Goal: Task Accomplishment & Management: Use online tool/utility

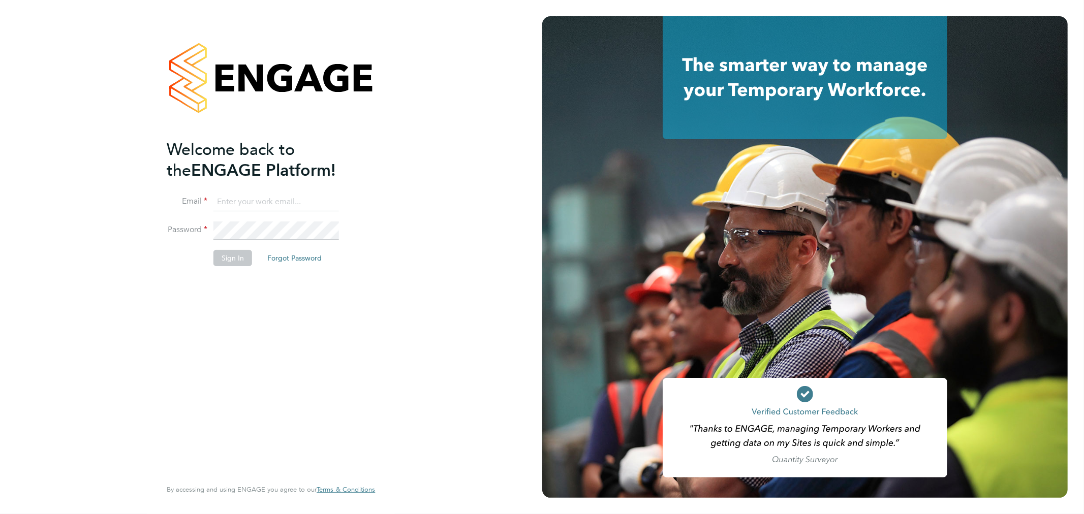
type input "bperkin@psrsolutions.co.uk"
click at [243, 257] on button "Sign In" at bounding box center [232, 258] width 39 height 16
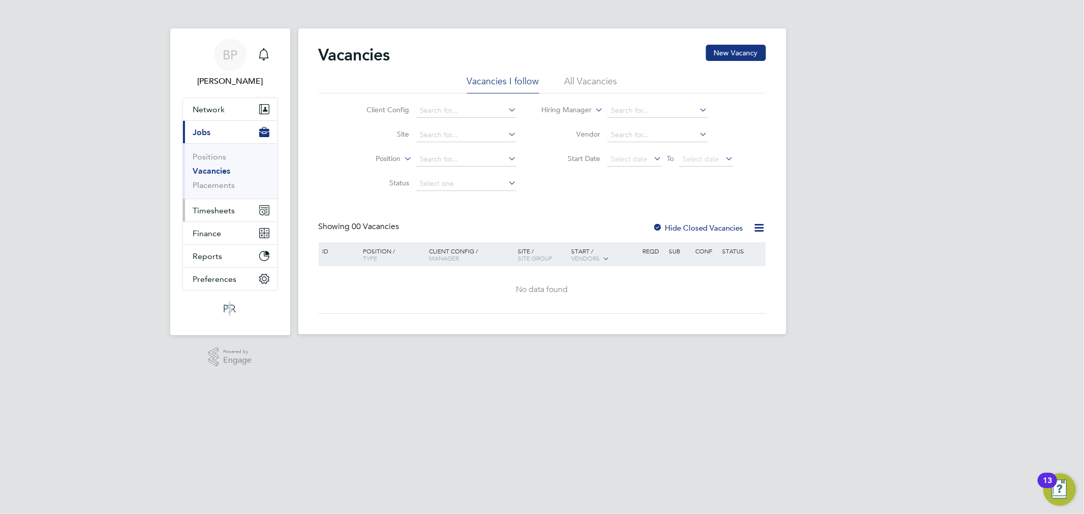
click at [212, 206] on span "Timesheets" at bounding box center [214, 211] width 42 height 10
click at [230, 178] on link "Timesheets" at bounding box center [214, 180] width 42 height 10
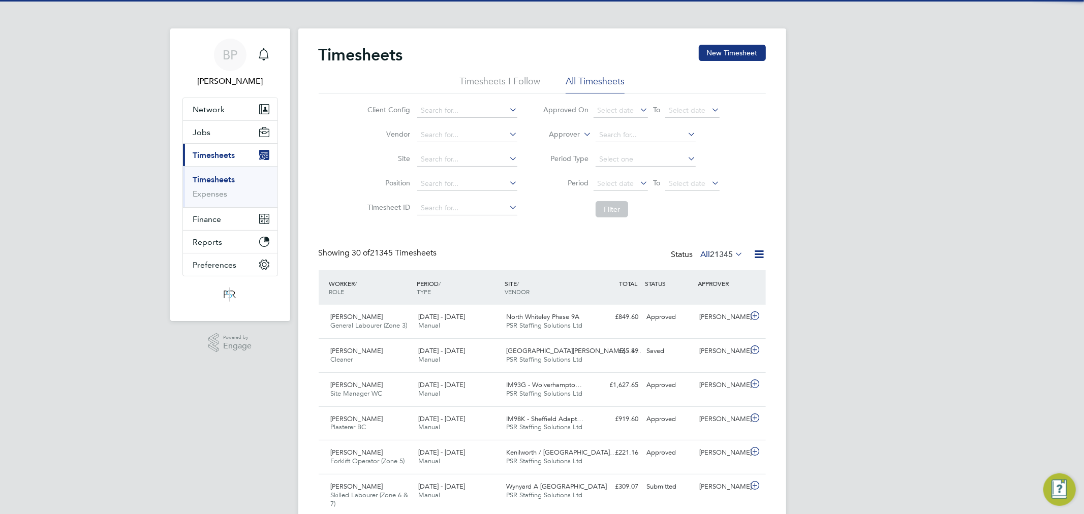
click at [567, 133] on label "Approver" at bounding box center [557, 135] width 46 height 10
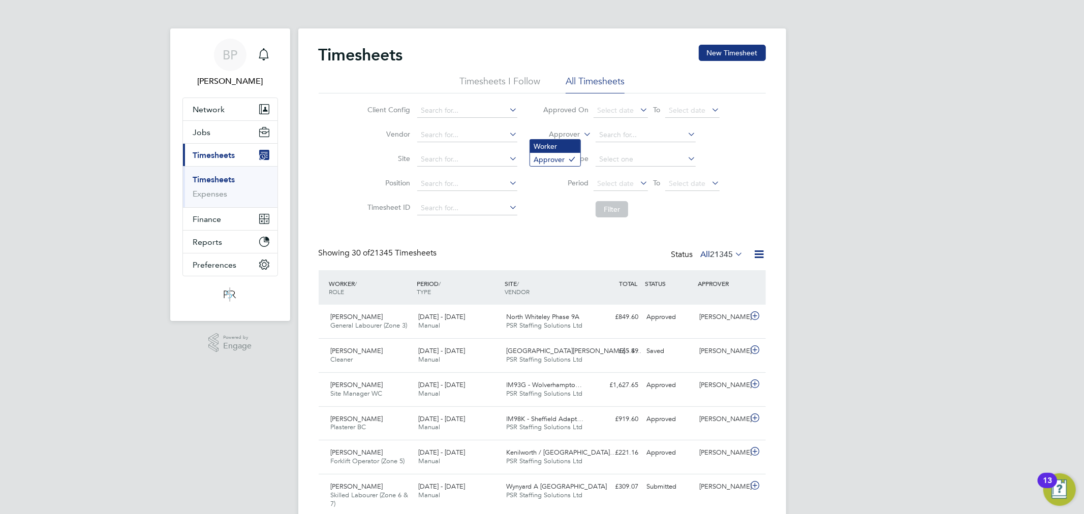
click at [568, 141] on li "Worker" at bounding box center [555, 146] width 50 height 13
click at [618, 132] on input at bounding box center [646, 135] width 100 height 14
paste input "[PERSON_NAME]"
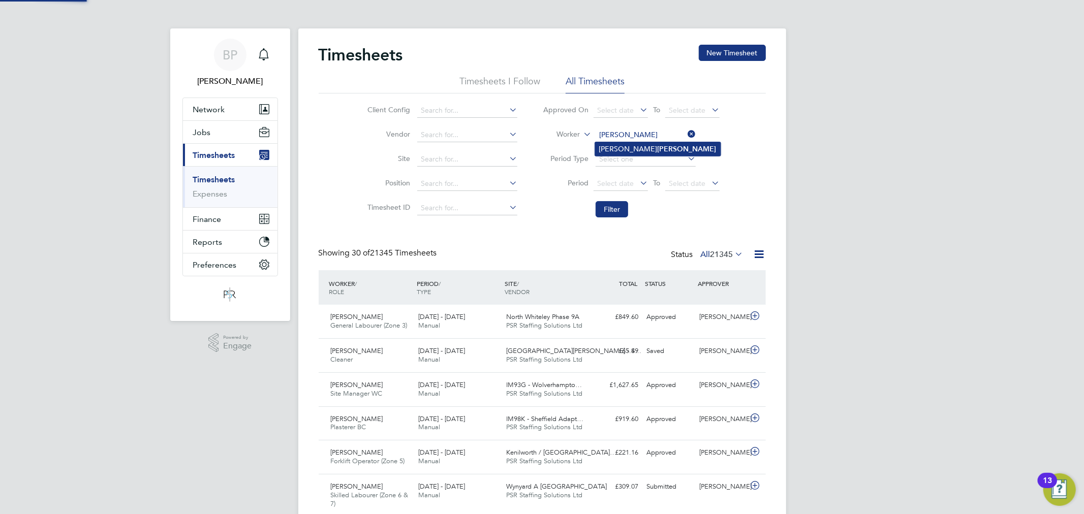
click at [639, 143] on li "[PERSON_NAME]" at bounding box center [658, 149] width 126 height 14
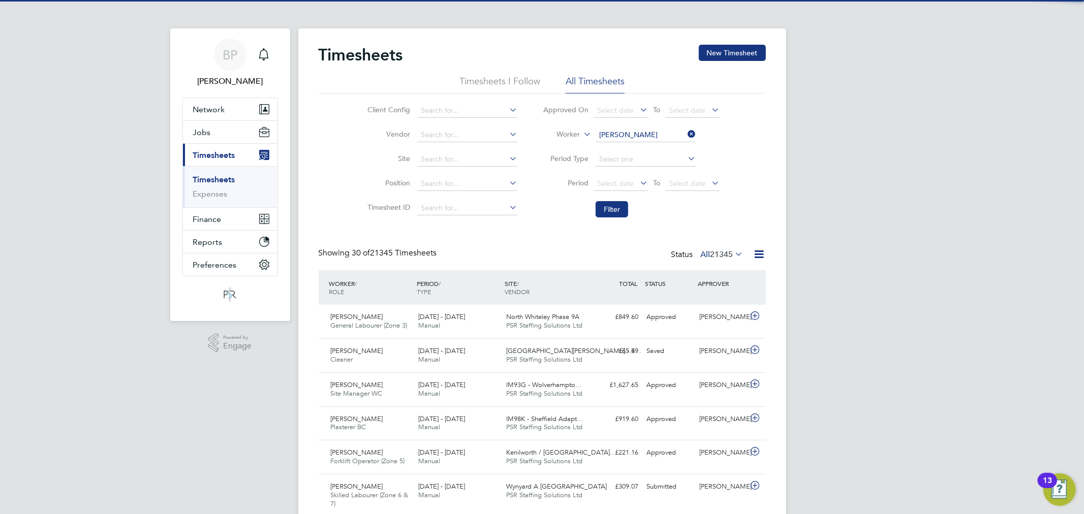
type input "[PERSON_NAME]"
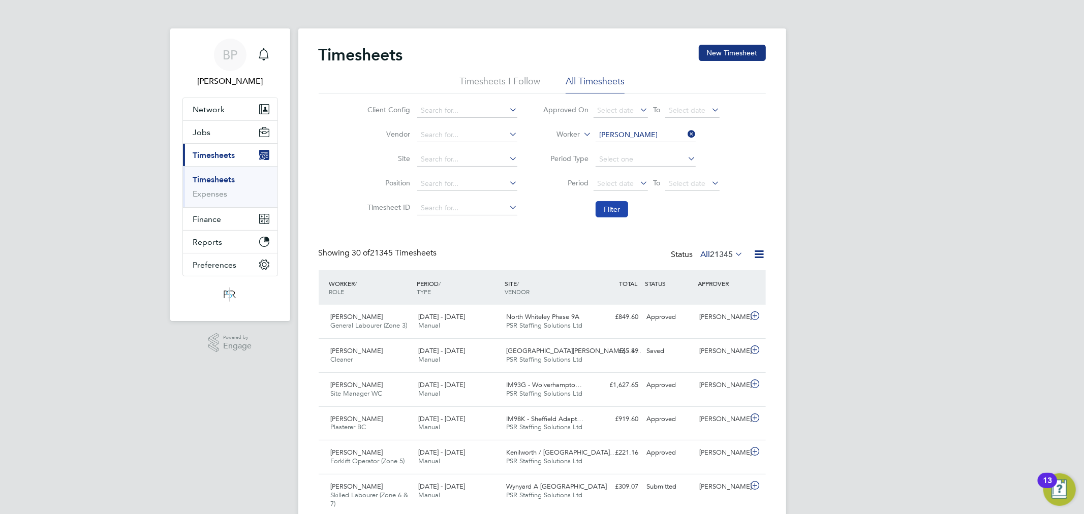
click at [608, 207] on button "Filter" at bounding box center [612, 209] width 33 height 16
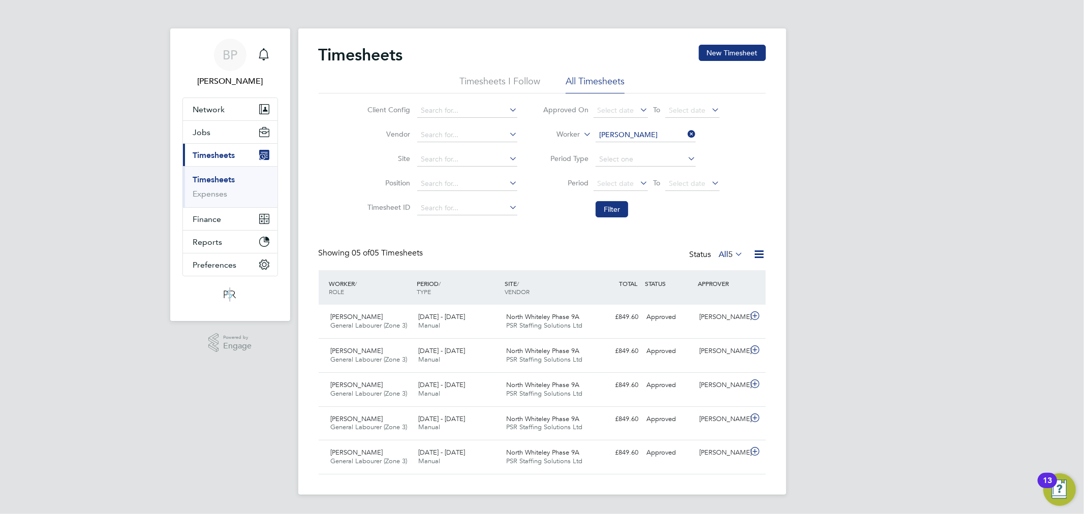
click at [686, 131] on icon at bounding box center [686, 134] width 0 height 14
click at [760, 255] on icon at bounding box center [759, 254] width 13 height 13
click at [223, 194] on link "Expenses" at bounding box center [210, 194] width 35 height 10
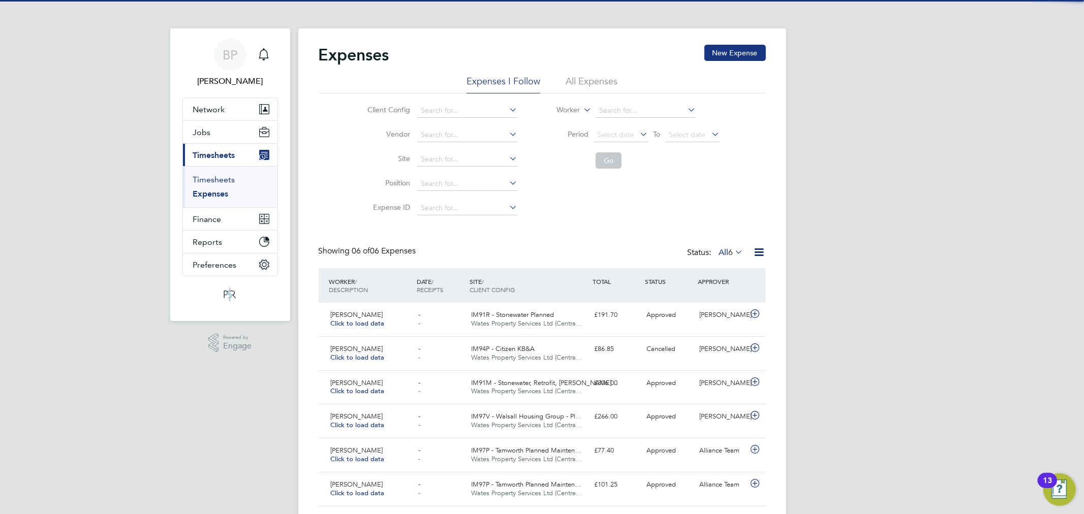
click at [214, 175] on link "Timesheets" at bounding box center [214, 180] width 42 height 10
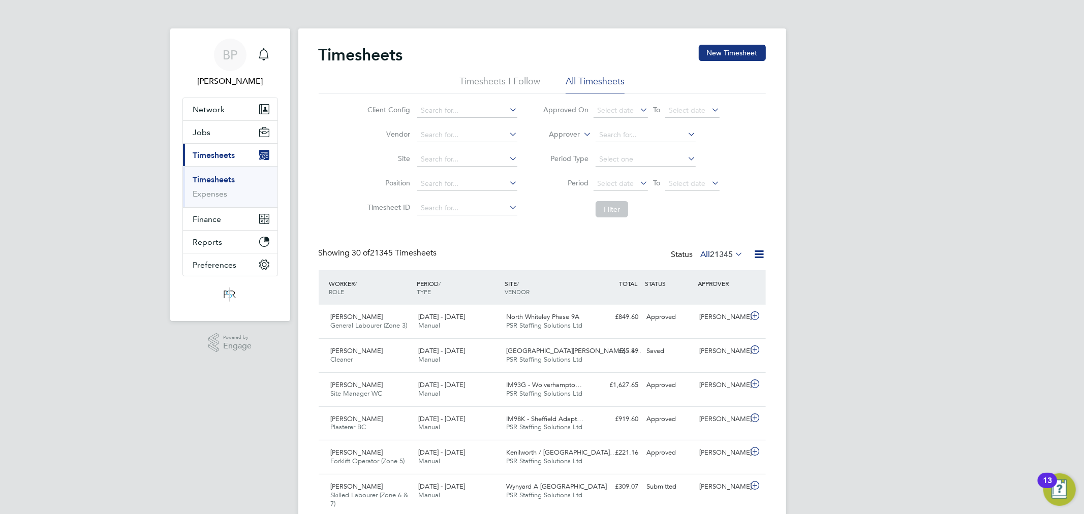
click at [760, 253] on icon at bounding box center [759, 254] width 13 height 13
click at [689, 273] on li "Export Timesheets" at bounding box center [696, 278] width 135 height 14
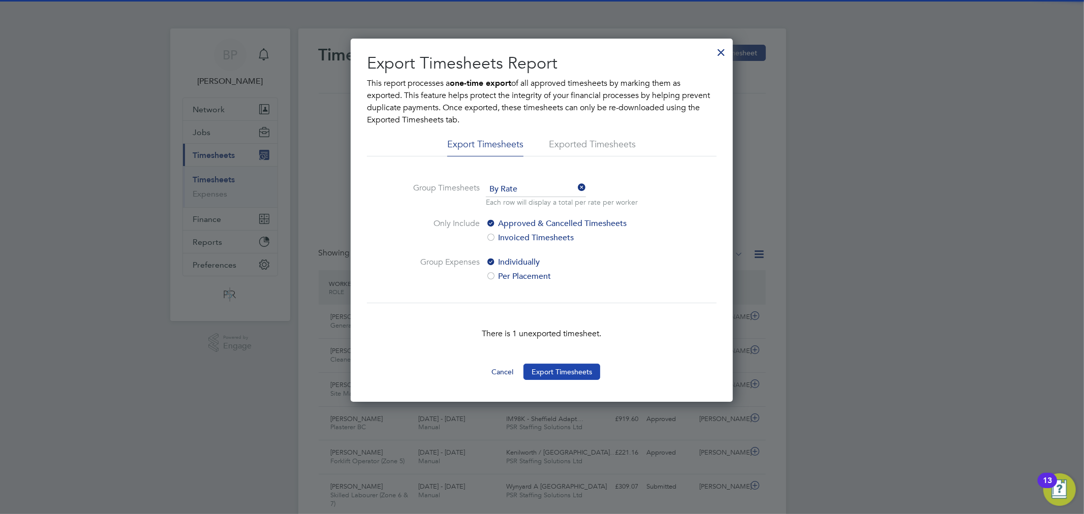
click at [549, 372] on button "Export Timesheets" at bounding box center [562, 372] width 77 height 16
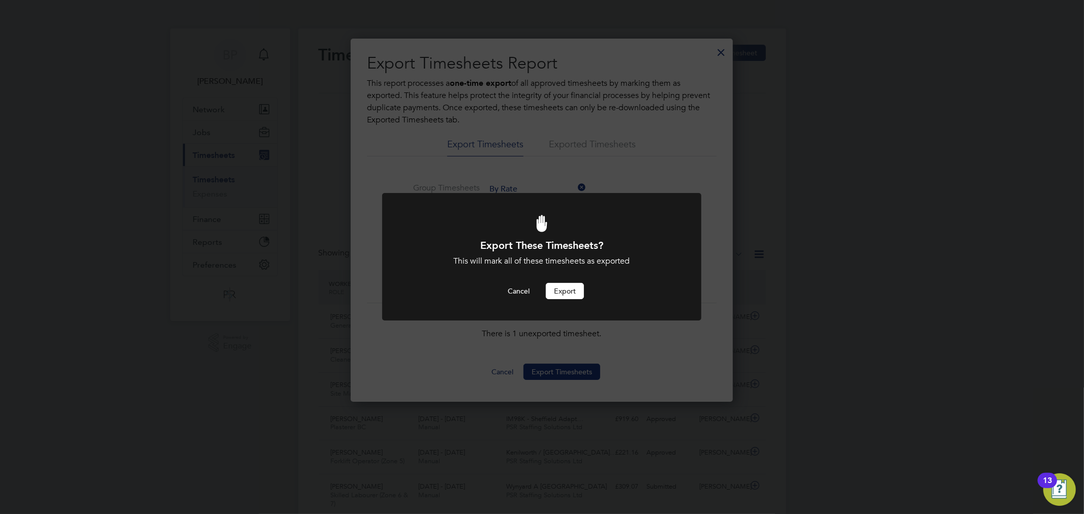
drag, startPoint x: 573, startPoint y: 289, endPoint x: 634, endPoint y: 301, distance: 61.8
click at [574, 289] on button "Export" at bounding box center [565, 291] width 38 height 16
